Goal: Task Accomplishment & Management: Use online tool/utility

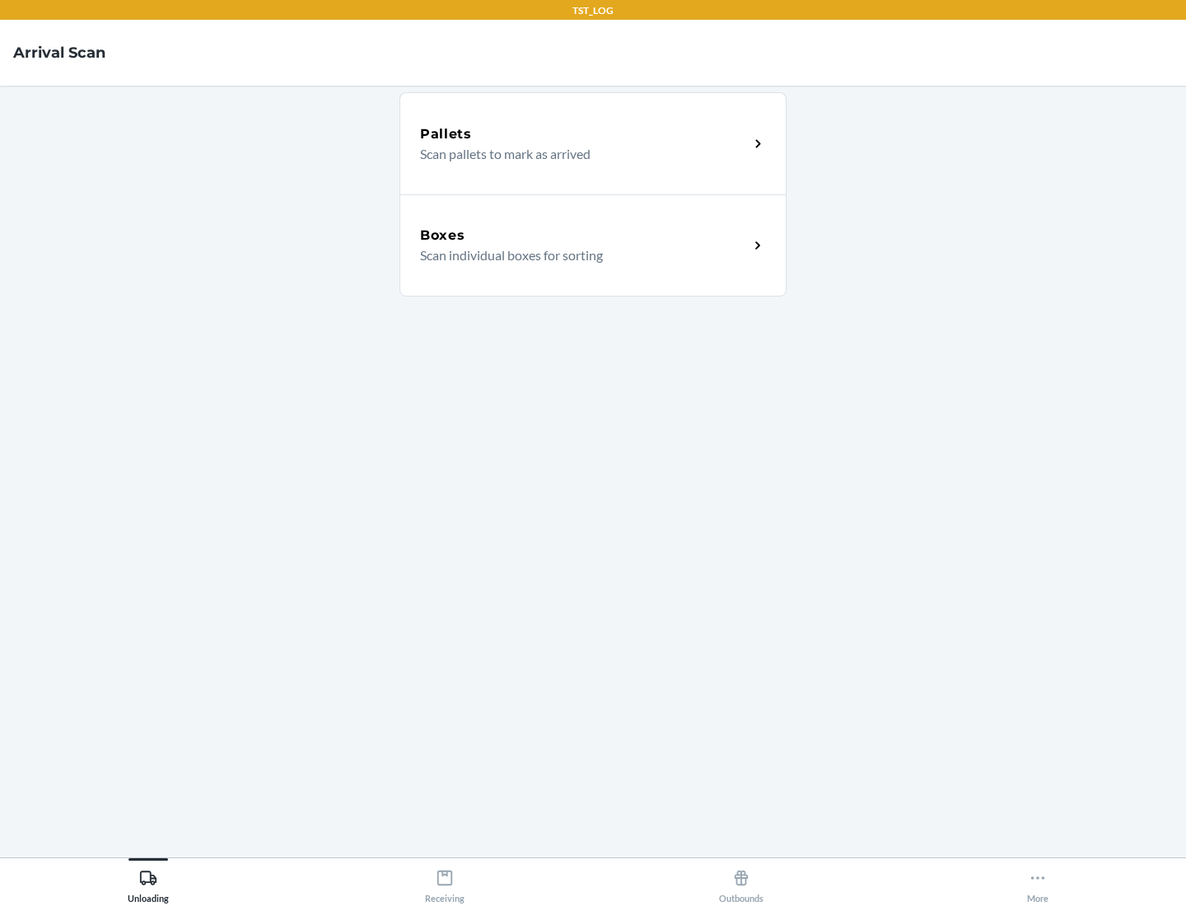
click at [584, 236] on div "Boxes" at bounding box center [584, 236] width 329 height 20
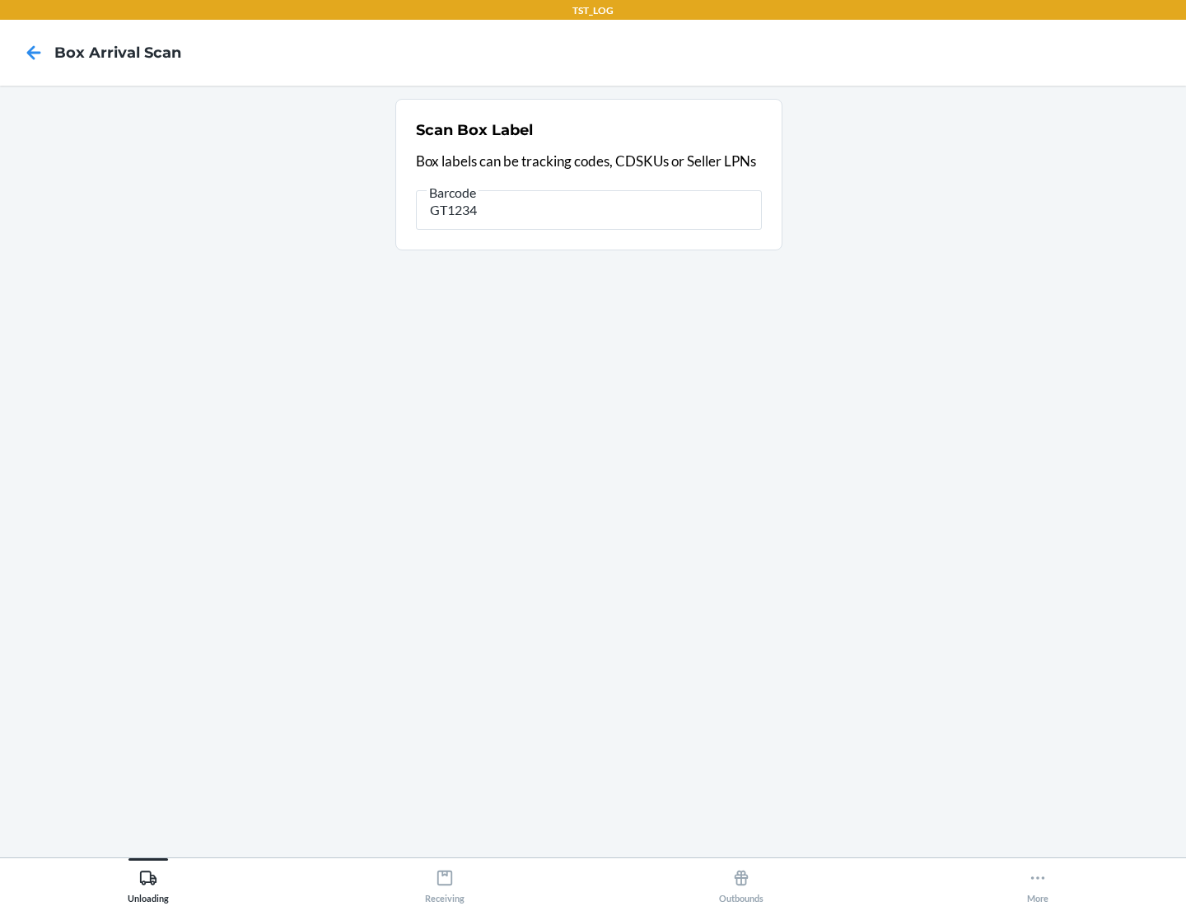
type input "GT1234"
